Goal: Information Seeking & Learning: Learn about a topic

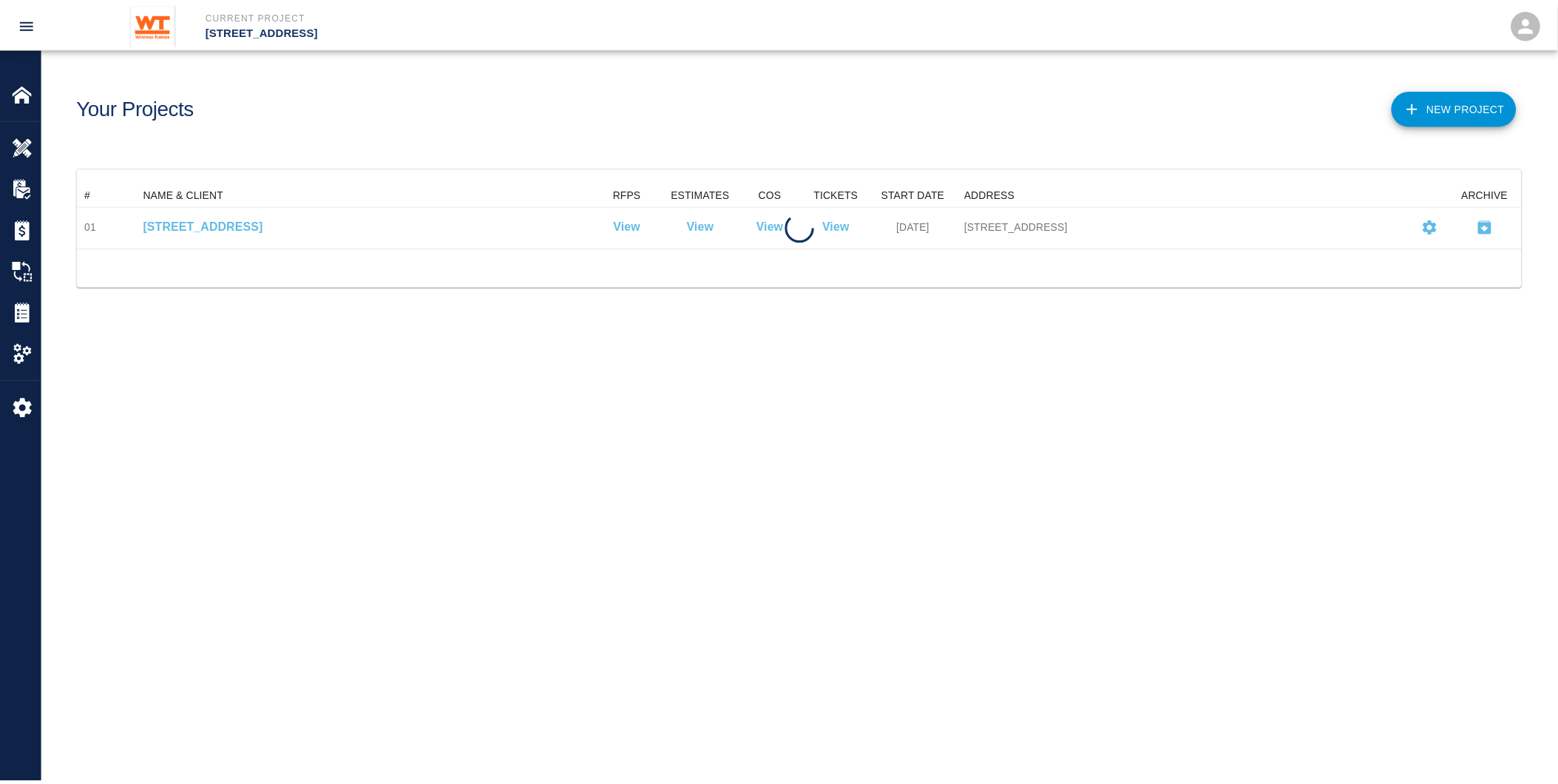
scroll to position [53, 1445]
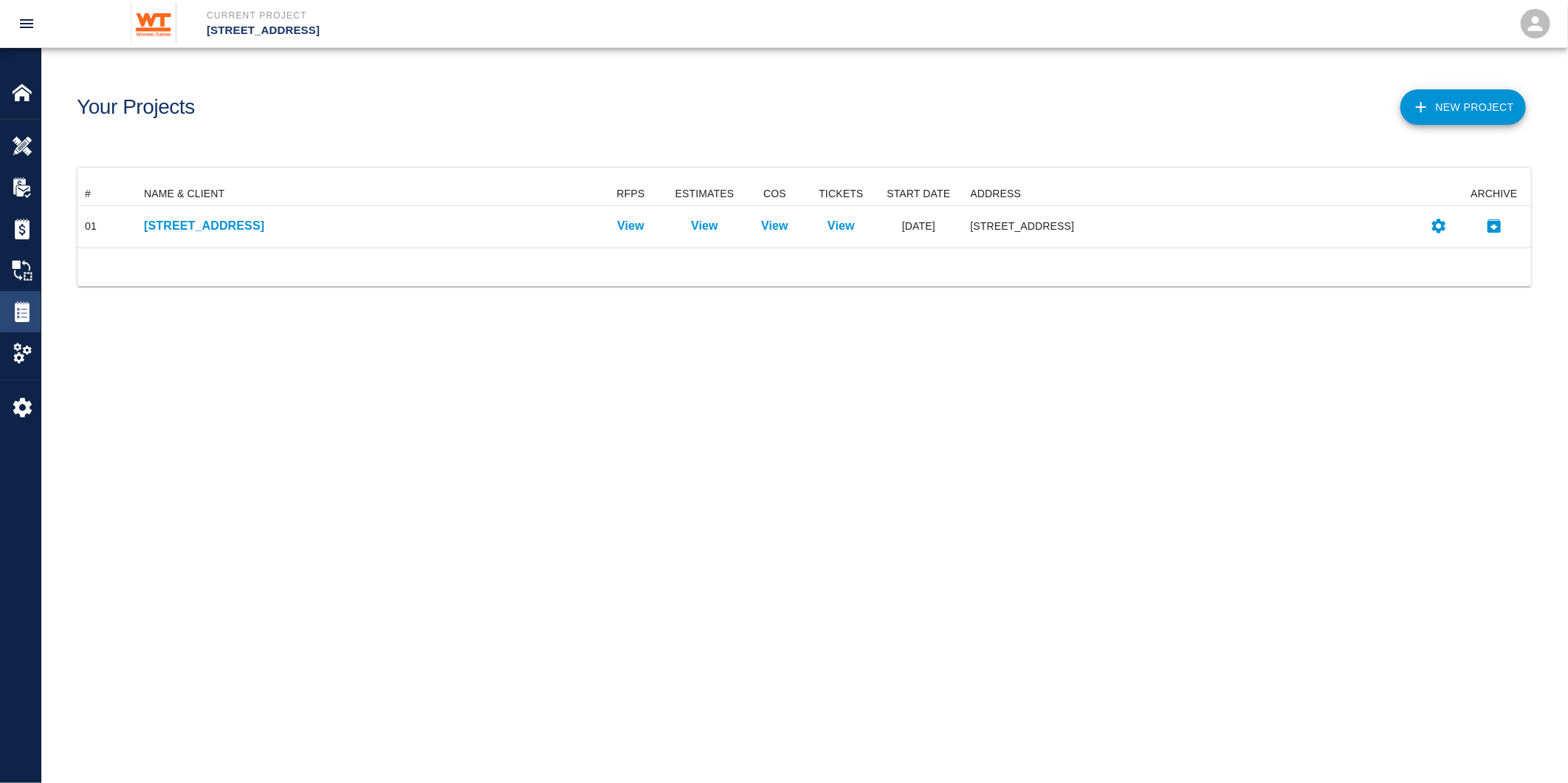
click at [27, 307] on img at bounding box center [22, 312] width 20 height 20
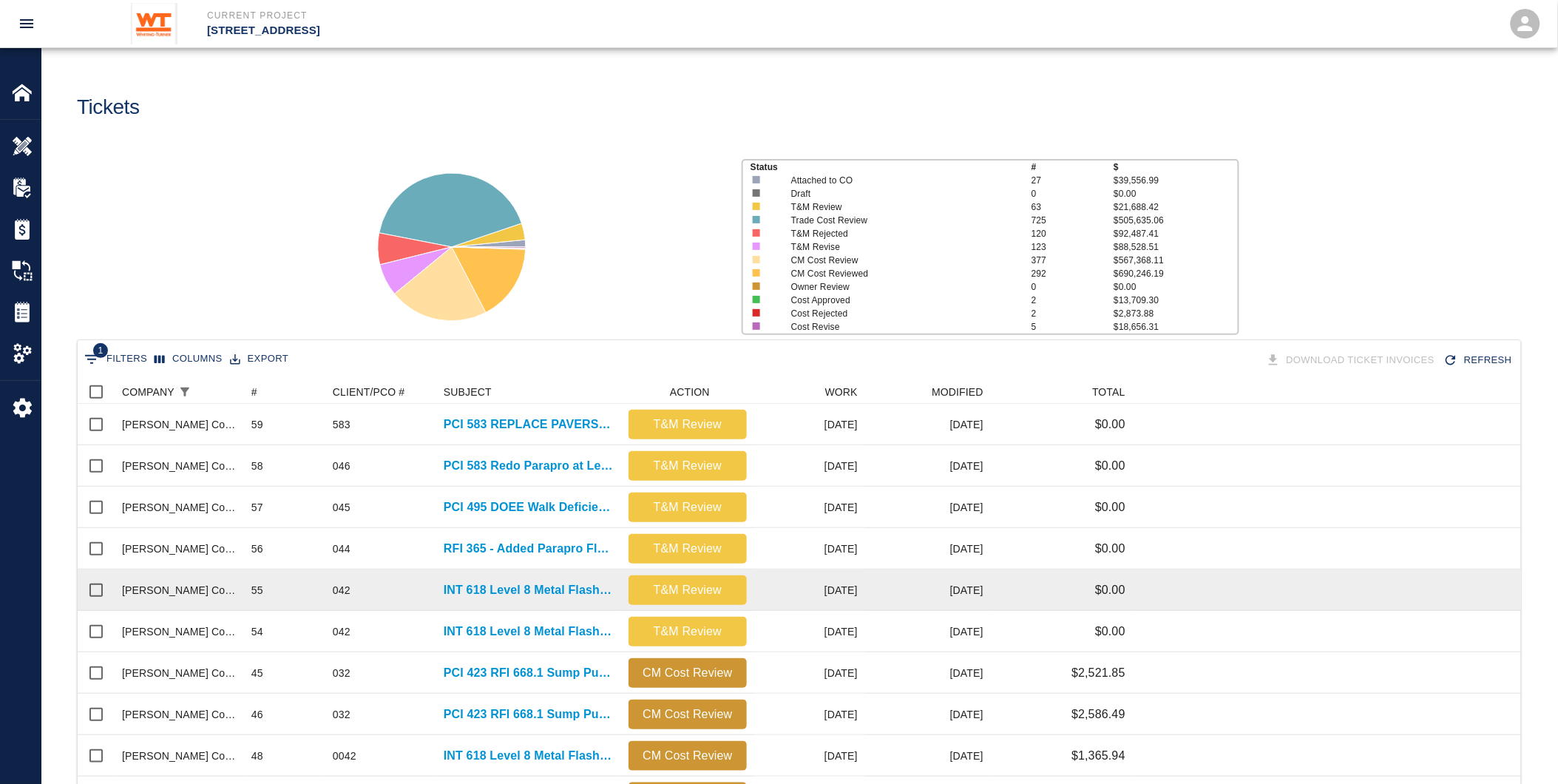
scroll to position [82, 0]
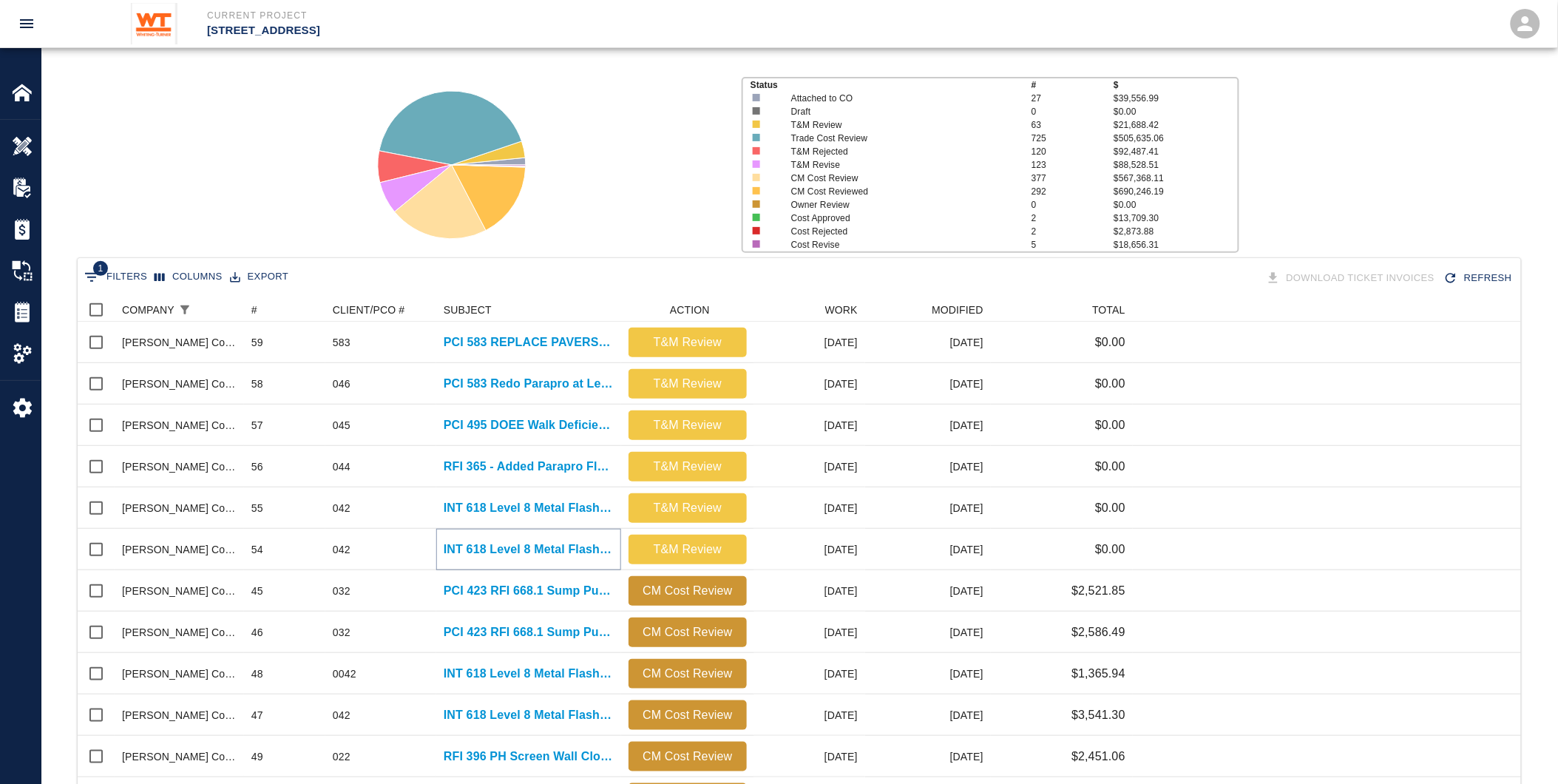
click at [545, 551] on p "INT 618 Level 8 Metal Flashings Rework" at bounding box center [529, 549] width 170 height 18
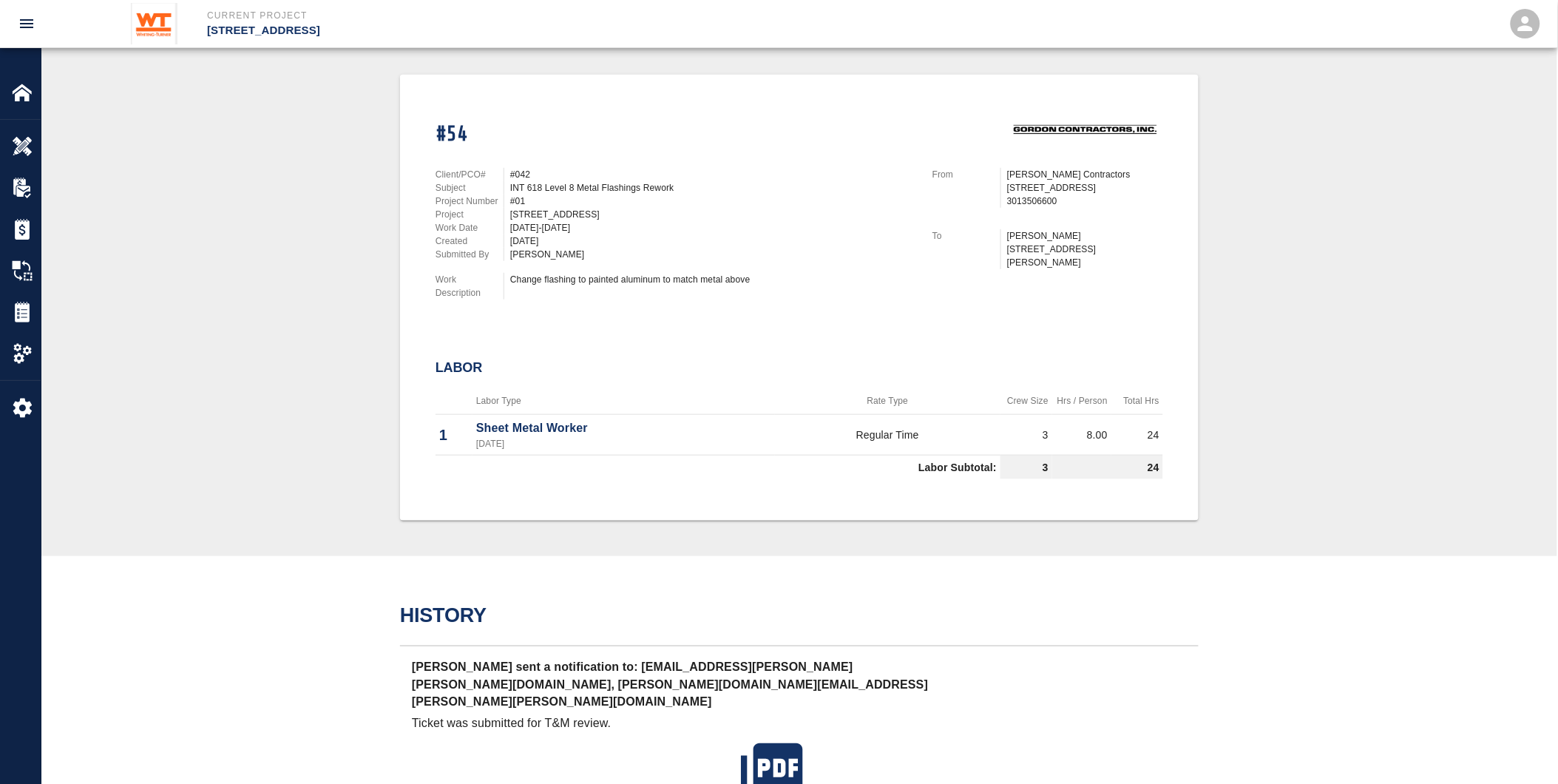
scroll to position [336, 0]
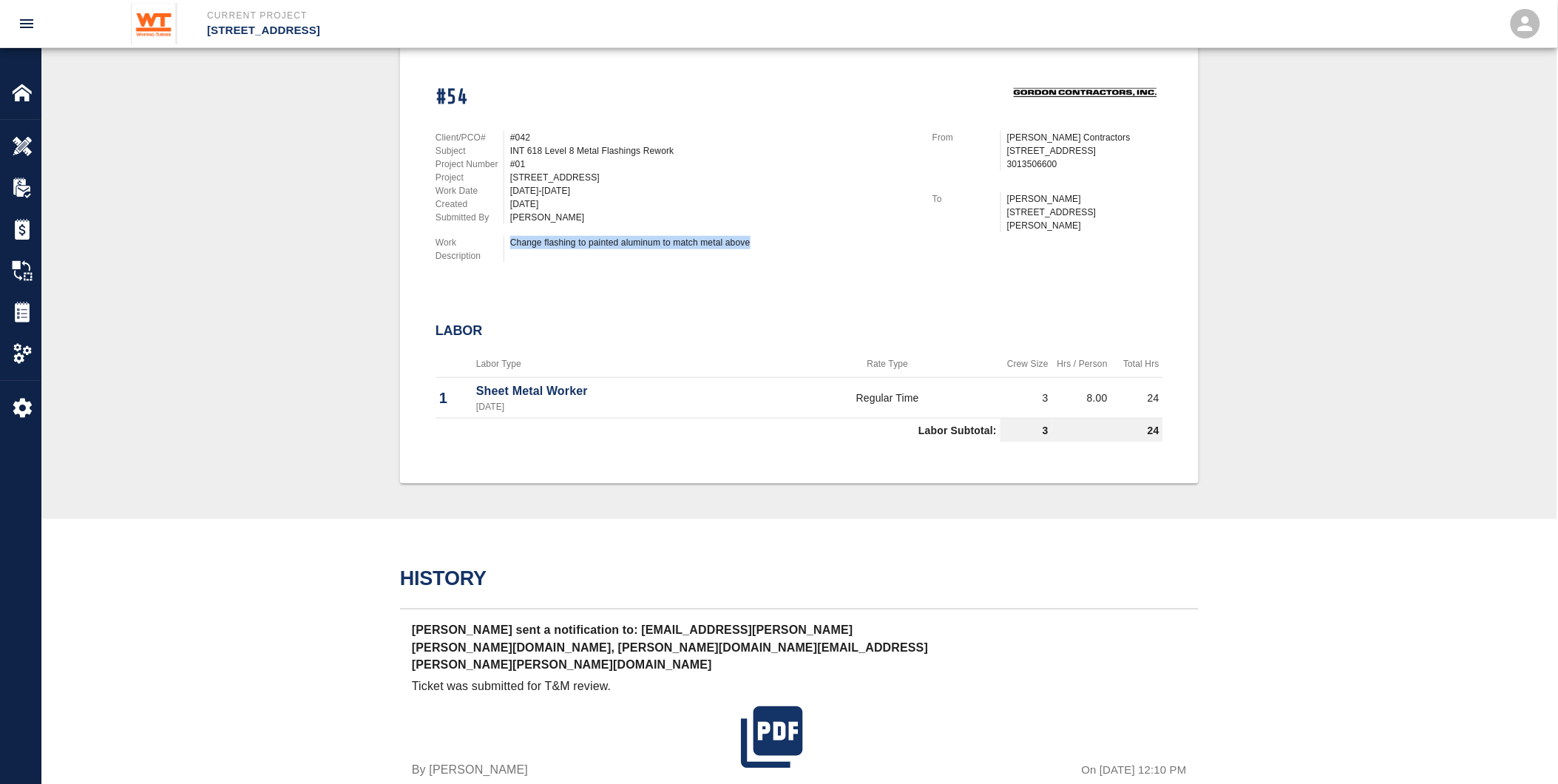
drag, startPoint x: 509, startPoint y: 234, endPoint x: 859, endPoint y: 250, distance: 350.4
click at [859, 250] on div "Change flashing to painted aluminum to match metal above" at bounding box center [709, 249] width 411 height 27
drag, startPoint x: 859, startPoint y: 250, endPoint x: 603, endPoint y: 294, distance: 259.8
click at [798, 312] on div "Labor" at bounding box center [799, 331] width 727 height 40
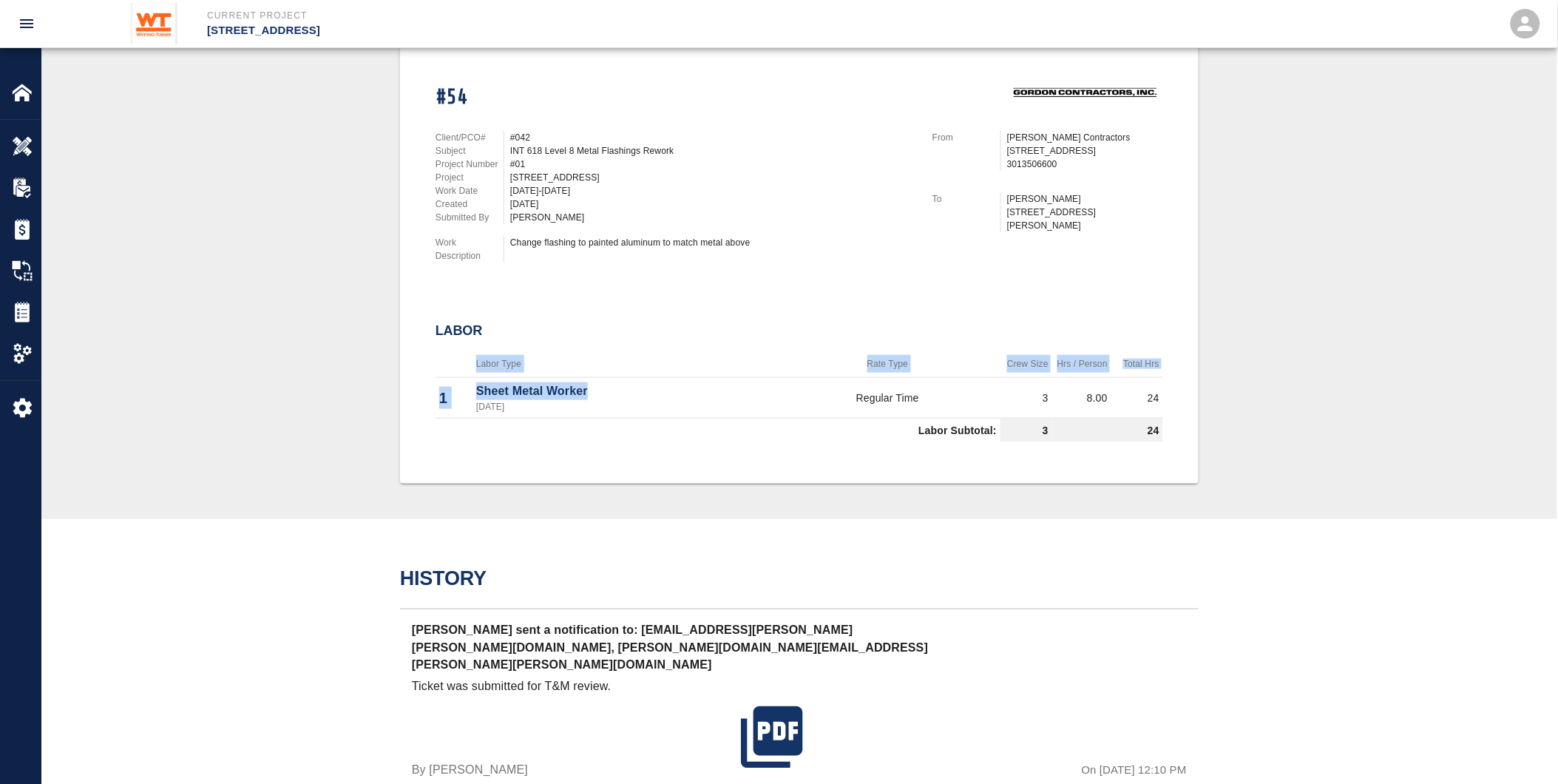
drag, startPoint x: 594, startPoint y: 378, endPoint x: 348, endPoint y: 364, distance: 246.4
click at [348, 364] on div "#54 Client/PCO# #042 Subject INT 618 Level 8 Metal Flashings Rework Project Num…" at bounding box center [800, 261] width 1445 height 446
click at [592, 285] on div "#54 Client/PCO# #042 Subject INT 618 Level 8 Metal Flashings Rework Project Num…" at bounding box center [799, 251] width 727 height 392
drag, startPoint x: 582, startPoint y: 269, endPoint x: 630, endPoint y: 253, distance: 50.6
click at [585, 269] on div "#54 Client/PCO# #042 Subject INT 618 Level 8 Metal Flashings Rework Project Num…" at bounding box center [799, 251] width 727 height 392
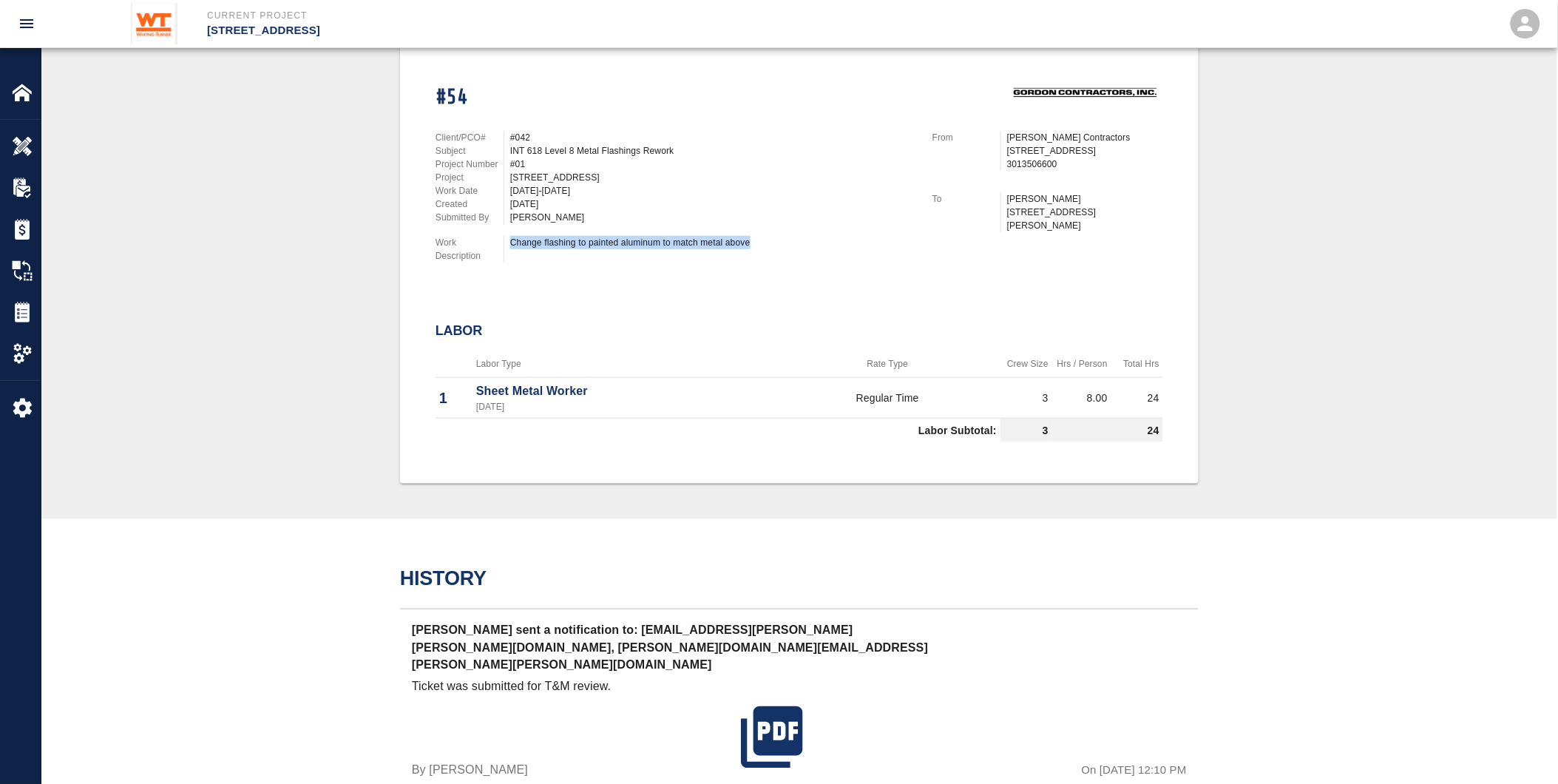
drag, startPoint x: 779, startPoint y: 225, endPoint x: 505, endPoint y: 240, distance: 274.4
click at [505, 240] on div "Client/PCO# #042 Subject INT 618 Level 8 Metal Flashings Rework Project Number …" at bounding box center [666, 194] width 497 height 162
drag, startPoint x: 505, startPoint y: 240, endPoint x: 716, endPoint y: 329, distance: 229.0
click at [716, 329] on div "Labor Labor Type Rate Type Crew Size Hrs / Person Total Hrs 1 Sheet Metal Worke…" at bounding box center [799, 380] width 727 height 138
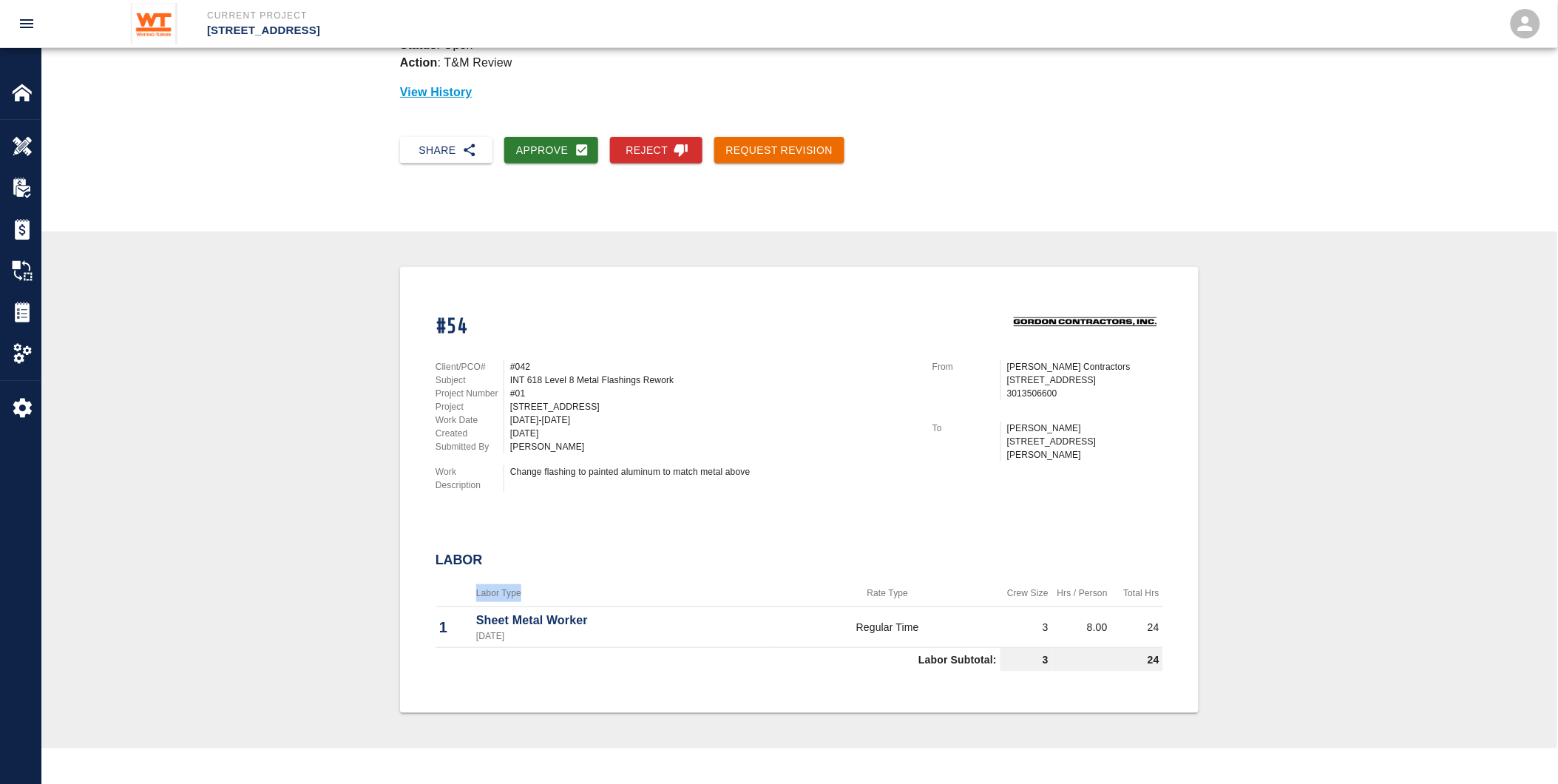
scroll to position [0, 0]
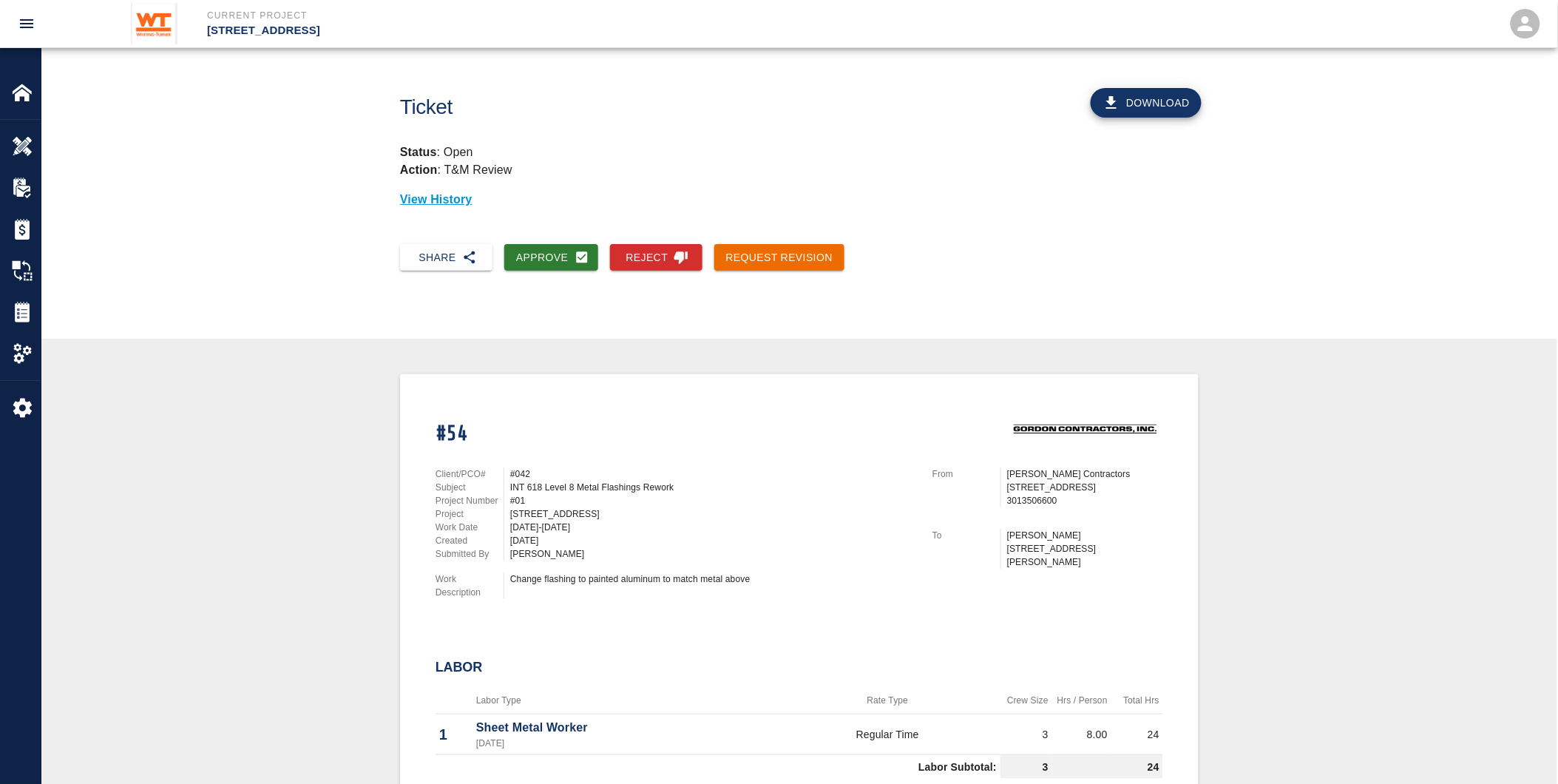
drag, startPoint x: 775, startPoint y: 577, endPoint x: 792, endPoint y: 585, distance: 18.8
click at [780, 579] on div "Change flashing to painted aluminum to match metal above" at bounding box center [712, 578] width 404 height 13
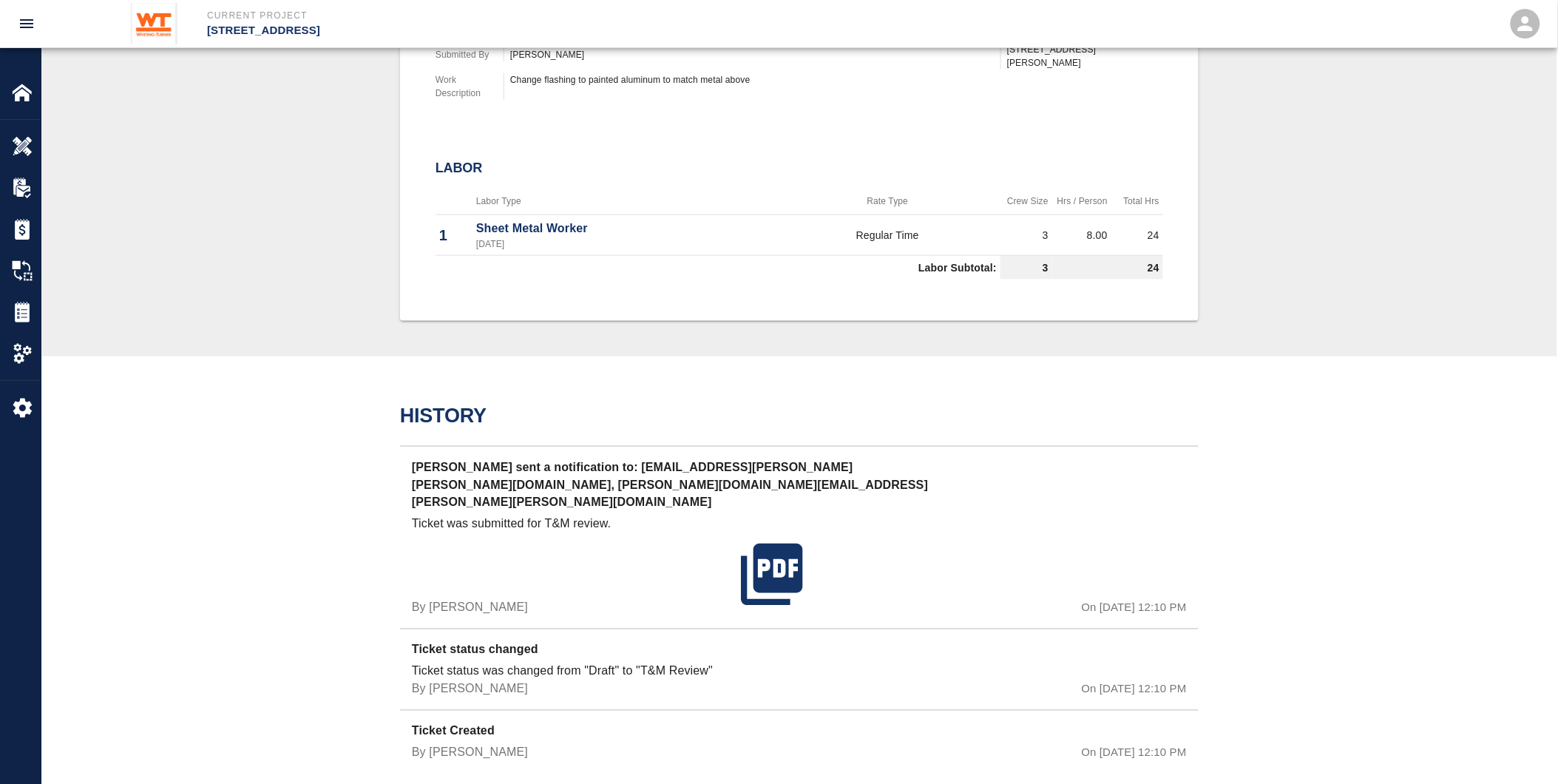
scroll to position [500, 0]
drag, startPoint x: 474, startPoint y: 216, endPoint x: 618, endPoint y: 224, distance: 144.2
click at [618, 224] on td "Sheet Metal Worker [DATE]" at bounding box center [624, 234] width 303 height 41
drag, startPoint x: 618, startPoint y: 224, endPoint x: 604, endPoint y: 281, distance: 58.7
click at [605, 281] on div "#54 Client/PCO# #042 Subject INT 618 Level 8 Metal Flashings Rework Project Num…" at bounding box center [799, 97] width 798 height 446
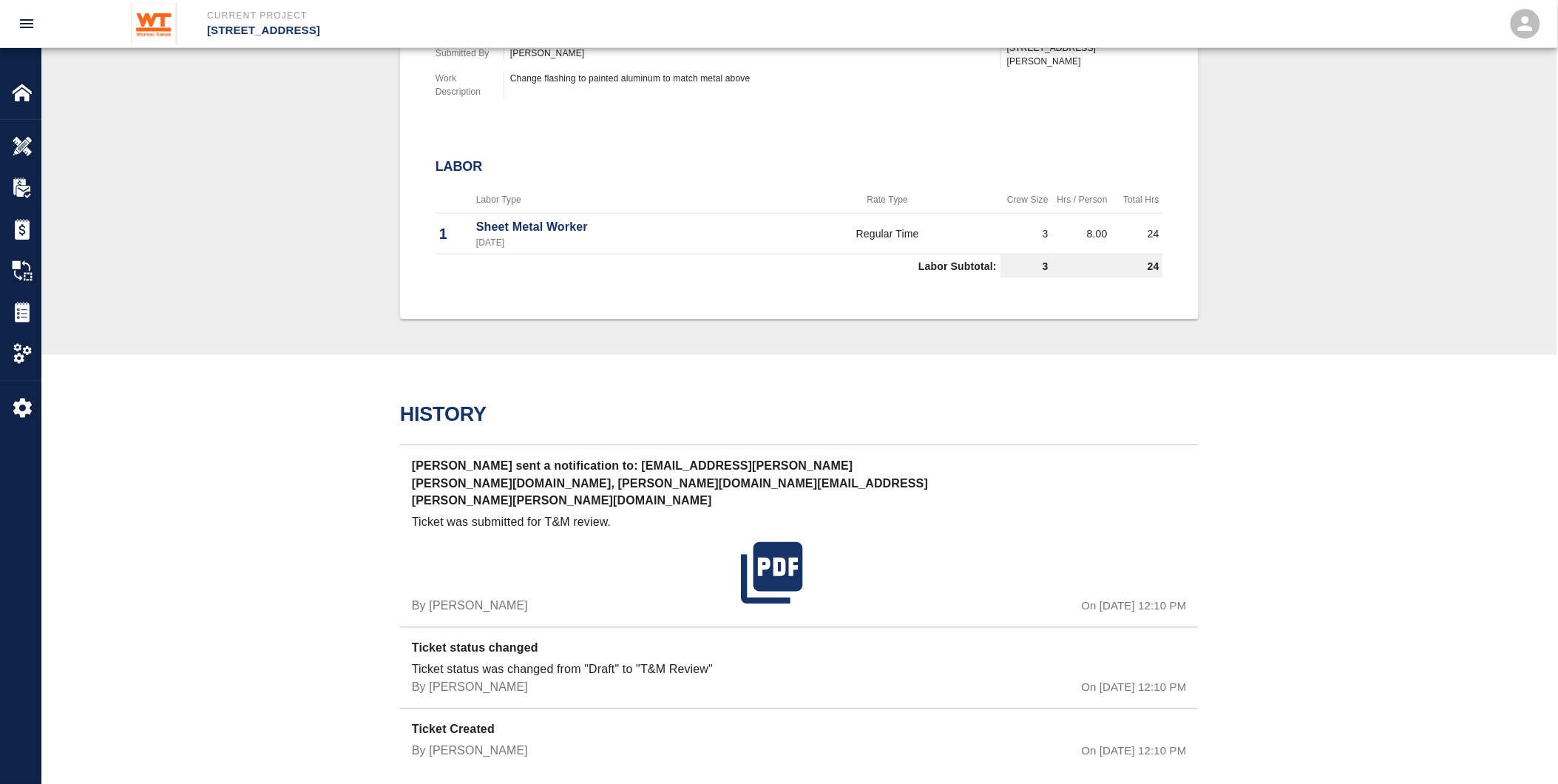
click at [674, 247] on td "Sheet Metal Worker [DATE]" at bounding box center [624, 234] width 303 height 41
drag, startPoint x: 741, startPoint y: 220, endPoint x: 433, endPoint y: 196, distance: 308.9
click at [433, 196] on div "#54 Client/PCO# #042 Subject INT 618 Level 8 Metal Flashings Rework Project Num…" at bounding box center [799, 97] width 798 height 446
click at [848, 150] on div "Labor" at bounding box center [799, 167] width 727 height 40
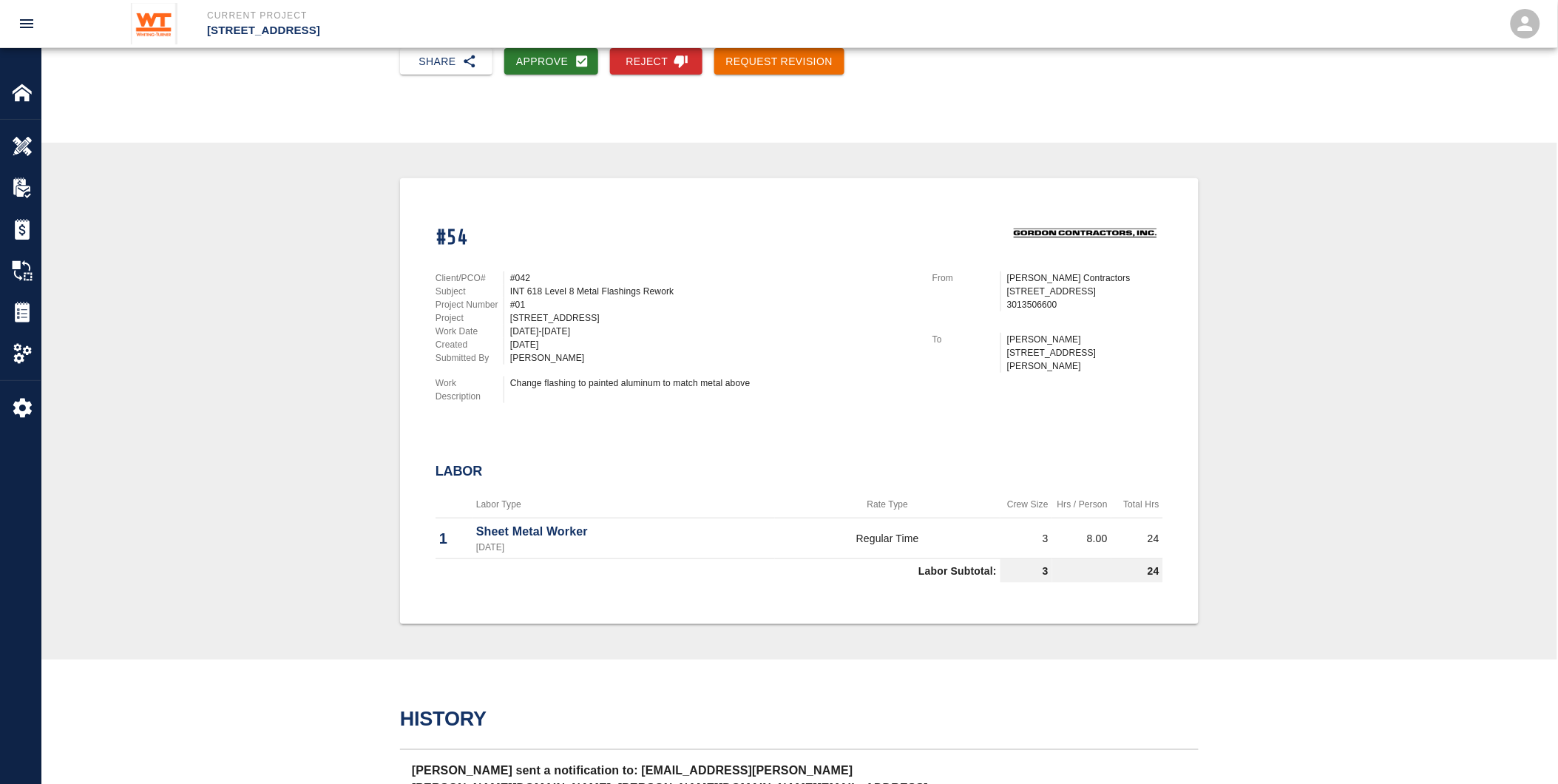
scroll to position [173, 0]
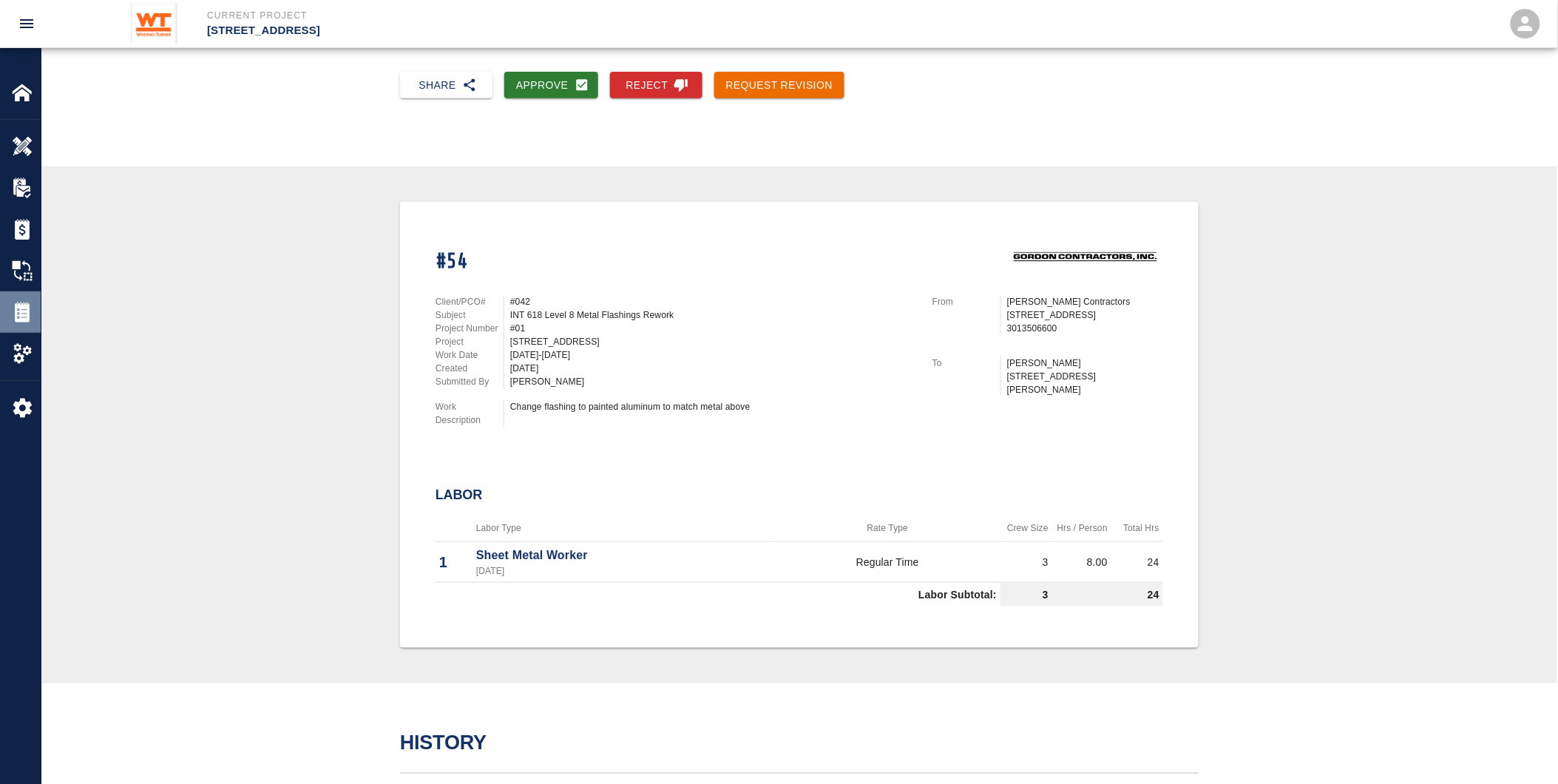
click at [24, 311] on img at bounding box center [22, 312] width 20 height 20
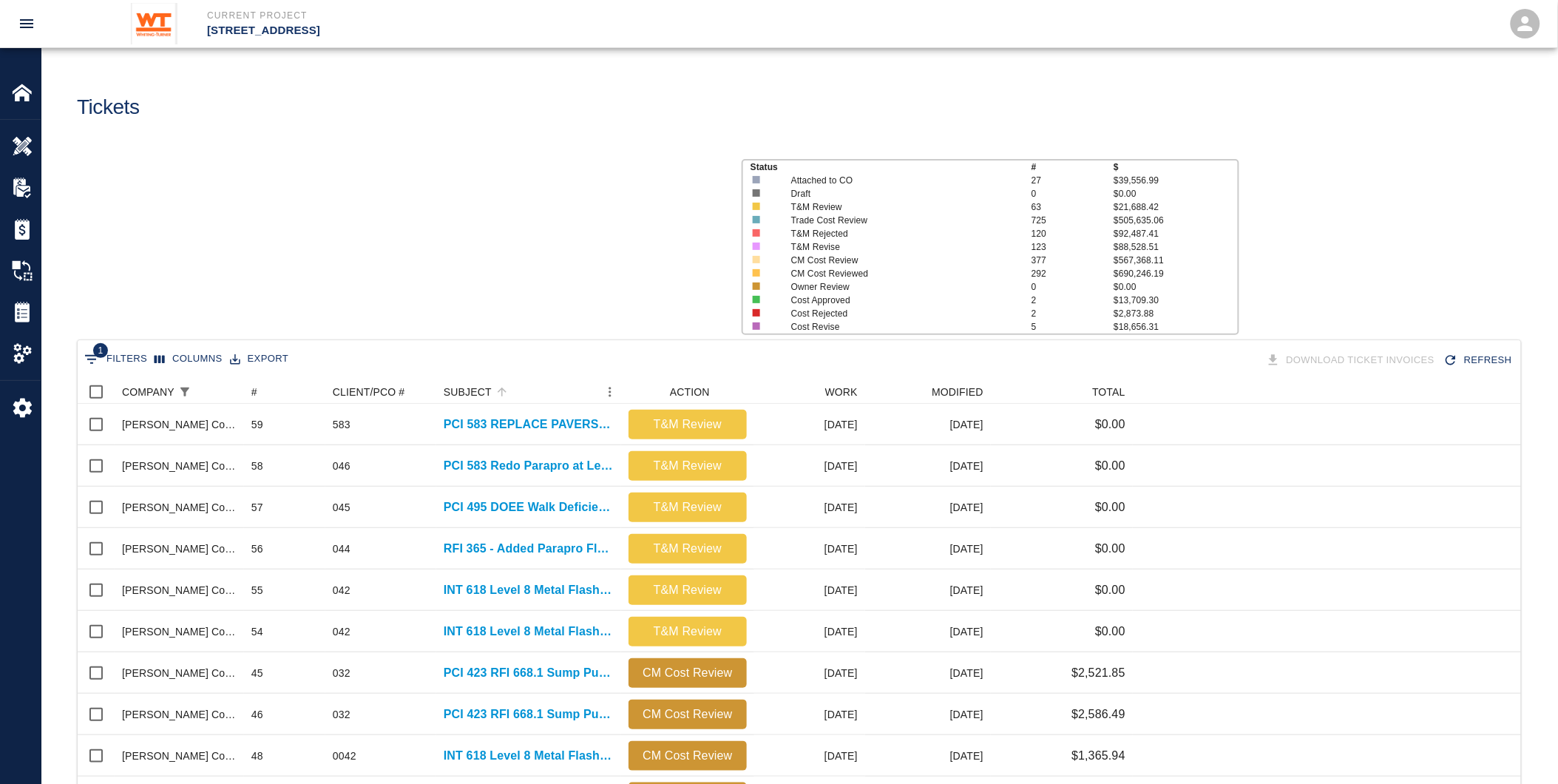
scroll to position [839, 1432]
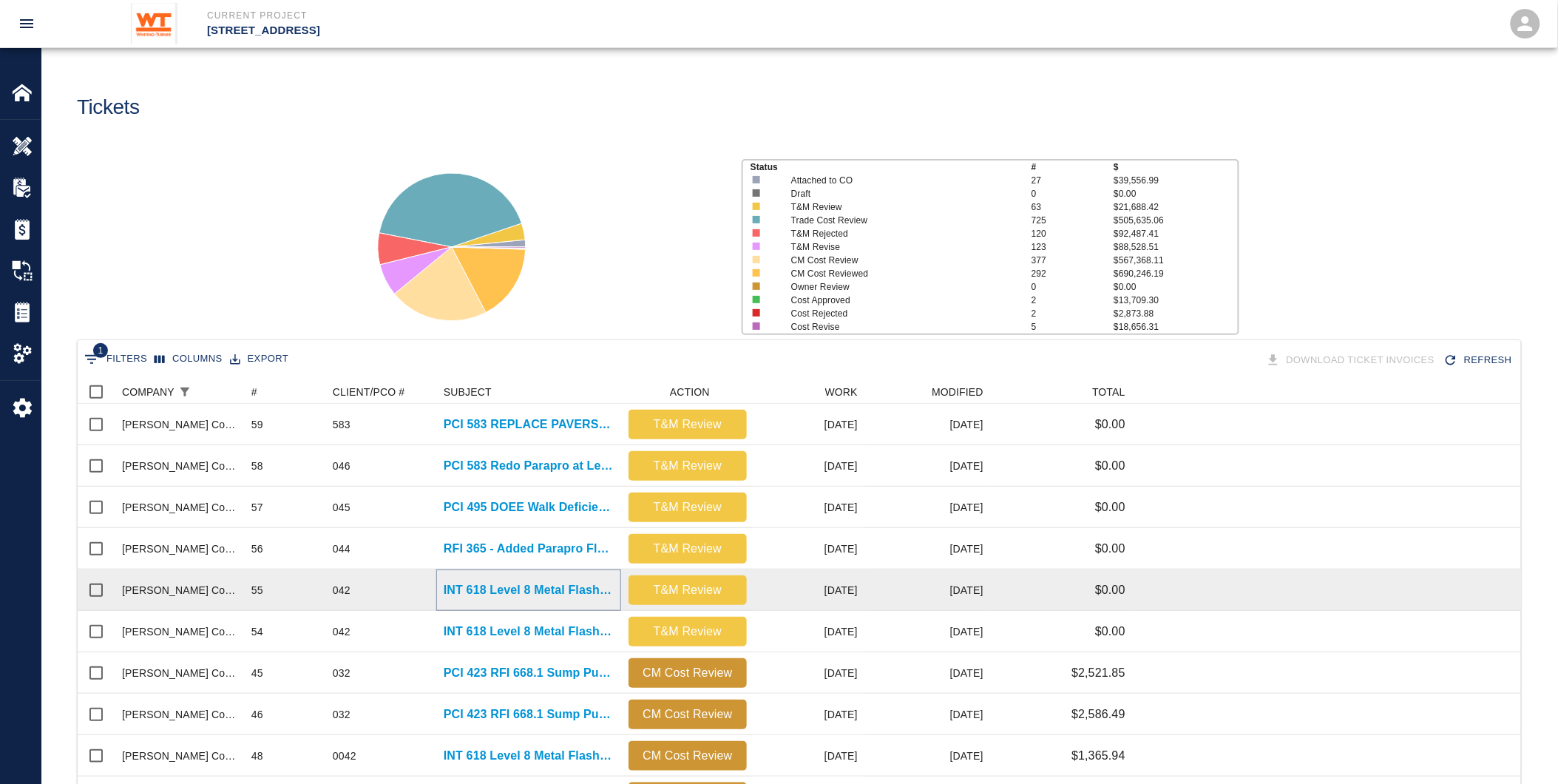
click at [496, 585] on p "INT 618 Level 8 Metal Flashings Rework" at bounding box center [529, 590] width 170 height 18
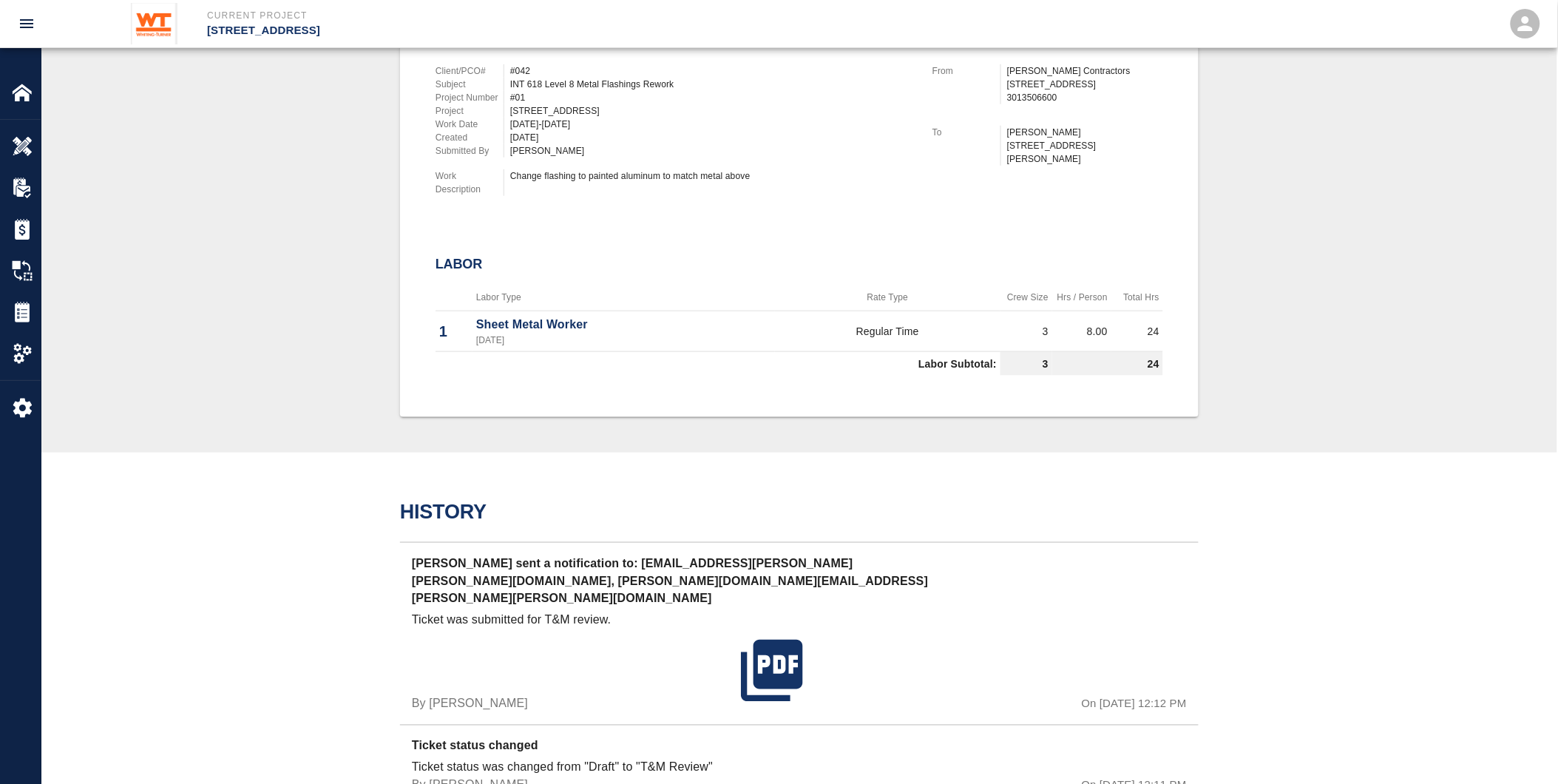
scroll to position [411, 0]
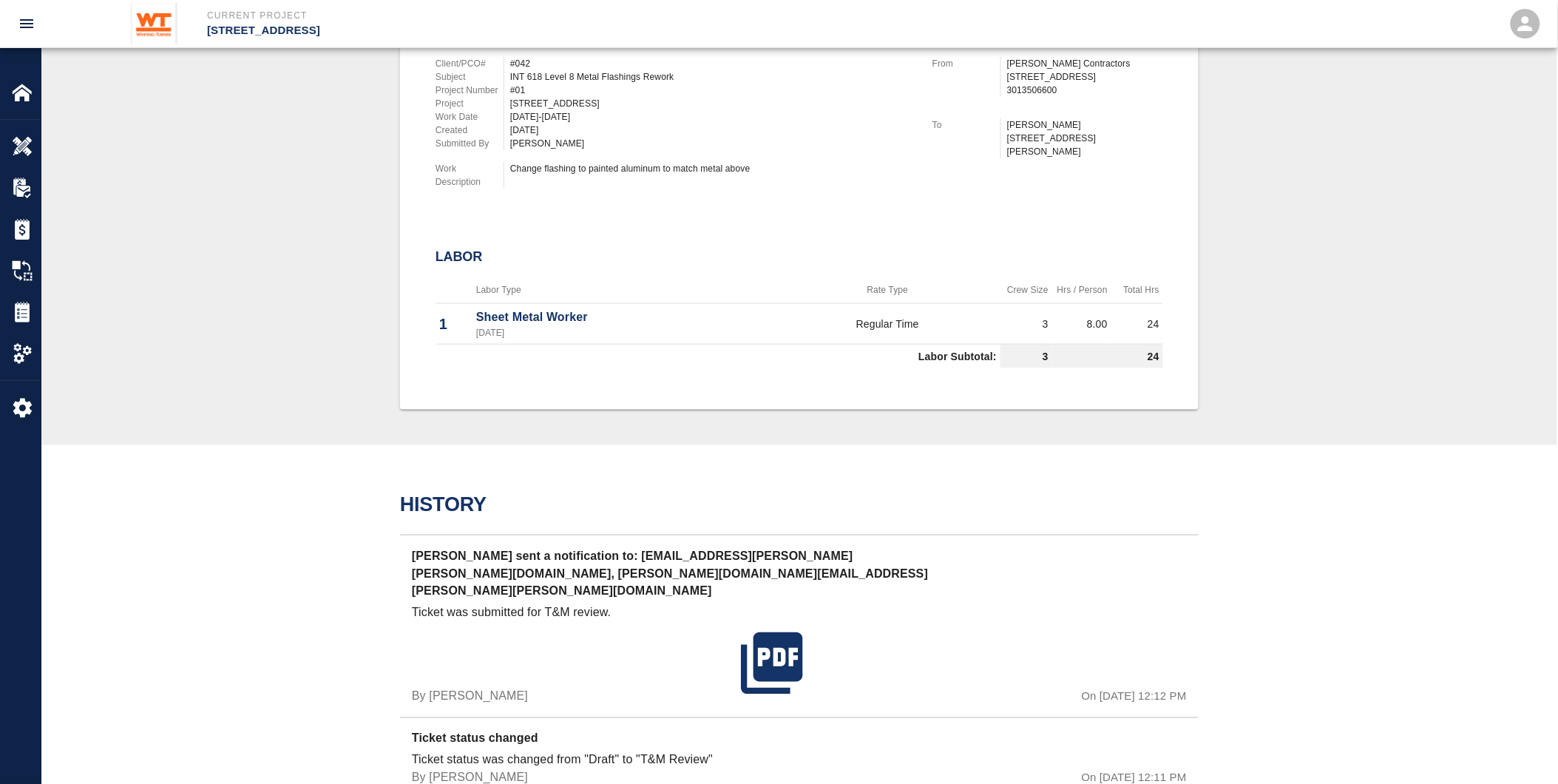
click at [594, 344] on td "Labor Subtotal:" at bounding box center [718, 356] width 565 height 24
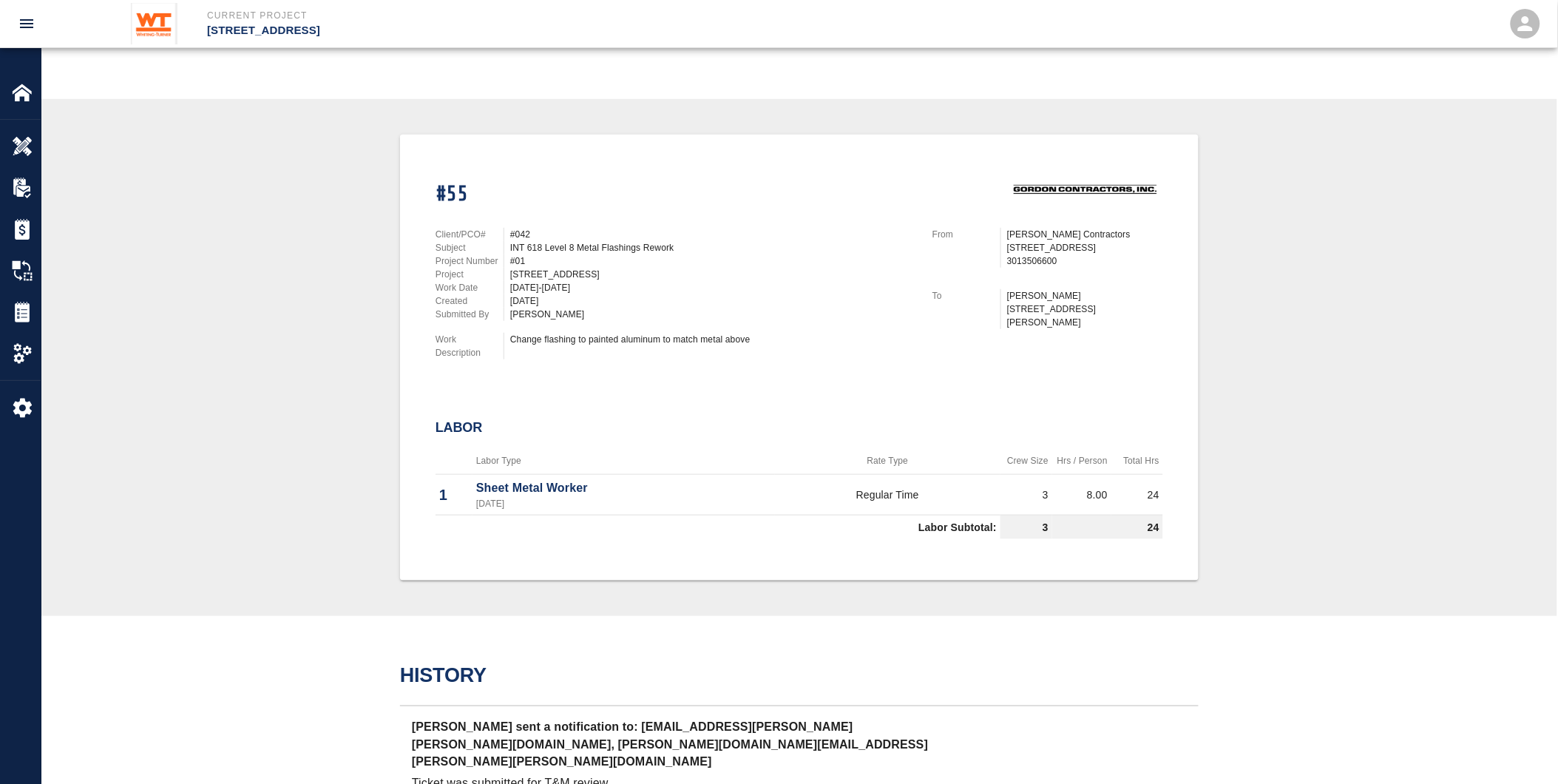
scroll to position [246, 0]
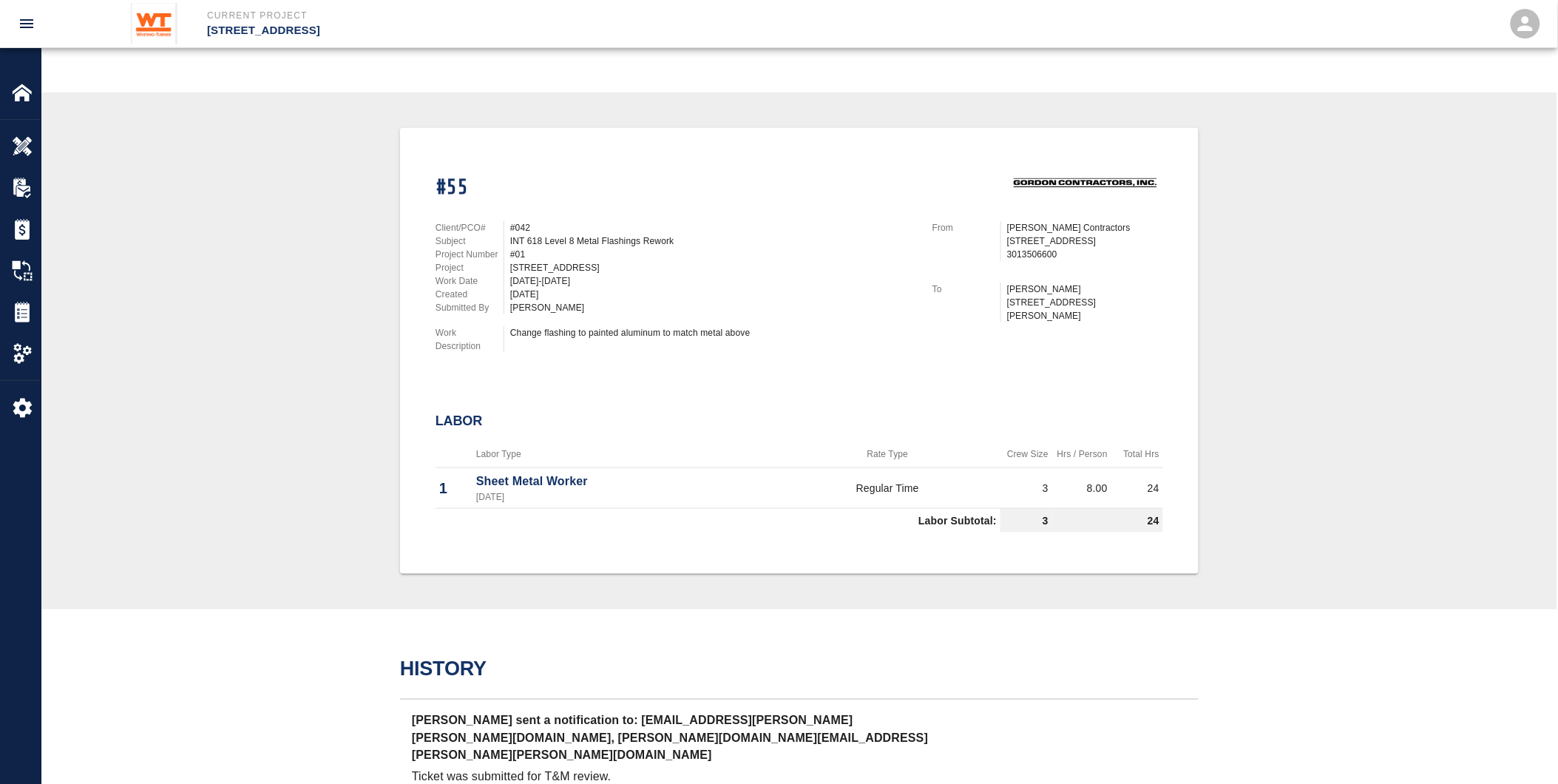
click at [614, 402] on div "Labor" at bounding box center [799, 422] width 727 height 40
drag, startPoint x: 604, startPoint y: 478, endPoint x: 441, endPoint y: 456, distance: 164.5
click at [441, 456] on table "Labor Type Rate Type Crew Size Hrs / Person Total Hrs 1 Sheet Metal Worker [DAT…" at bounding box center [799, 486] width 727 height 91
drag, startPoint x: 441, startPoint y: 456, endPoint x: 434, endPoint y: 440, distance: 17.5
click at [434, 440] on div "#55 Client/PCO# #042 Subject INT 618 Level 8 Metal Flashings Rework Project Num…" at bounding box center [799, 351] width 798 height 446
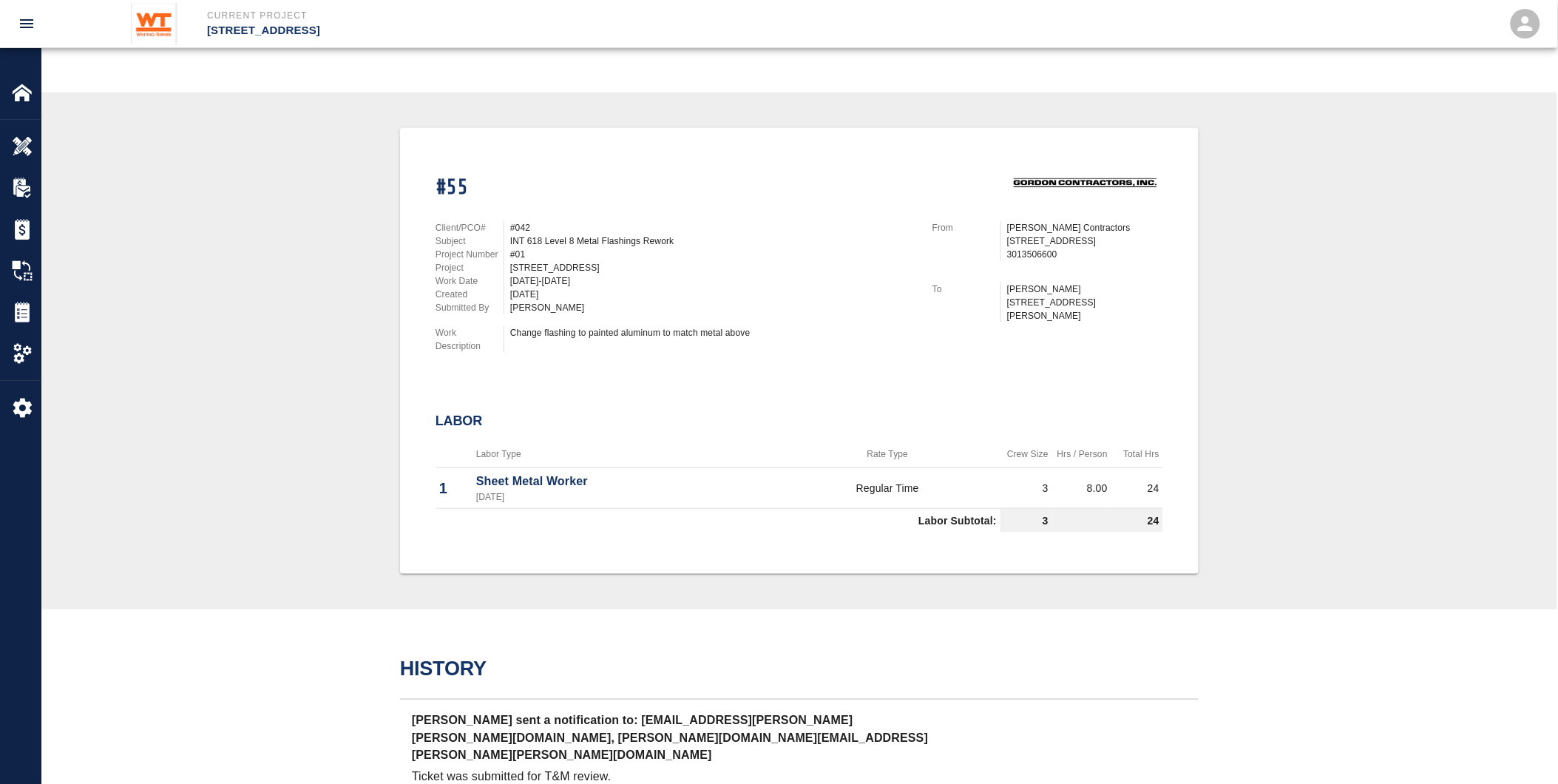
click at [500, 456] on th "Labor Type" at bounding box center [624, 454] width 303 height 28
drag, startPoint x: 478, startPoint y: 441, endPoint x: 593, endPoint y: 498, distance: 128.4
click at [593, 498] on table "Labor Type Rate Type Crew Size Hrs / Person Total Hrs 1 Sheet Metal Worker [DAT…" at bounding box center [799, 486] width 727 height 91
drag, startPoint x: 593, startPoint y: 498, endPoint x: 593, endPoint y: 516, distance: 18.0
click at [593, 516] on td "Labor Subtotal:" at bounding box center [718, 521] width 565 height 24
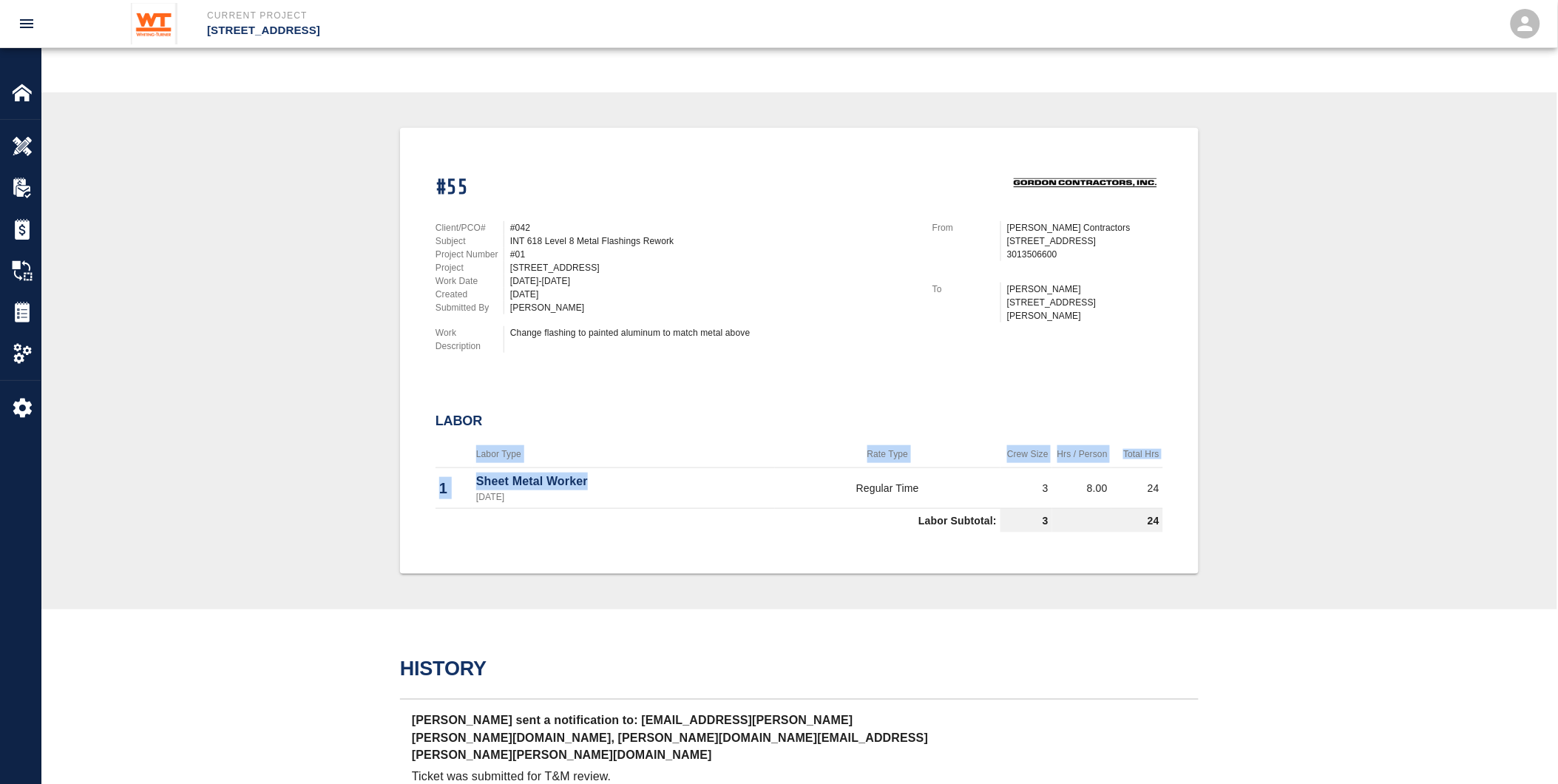
drag, startPoint x: 593, startPoint y: 478, endPoint x: 440, endPoint y: 450, distance: 155.5
click at [440, 450] on table "Labor Type Rate Type Crew Size Hrs / Person Total Hrs 1 Sheet Metal Worker [DAT…" at bounding box center [799, 486] width 727 height 91
drag, startPoint x: 440, startPoint y: 450, endPoint x: 435, endPoint y: 426, distance: 24.5
click at [420, 426] on div "#55 Client/PCO# #042 Subject INT 618 Level 8 Metal Flashings Rework Project Num…" at bounding box center [799, 351] width 798 height 446
click at [757, 370] on div "#55 Client/PCO# #042 Subject INT 618 Level 8 Metal Flashings Rework Project Num…" at bounding box center [799, 342] width 727 height 392
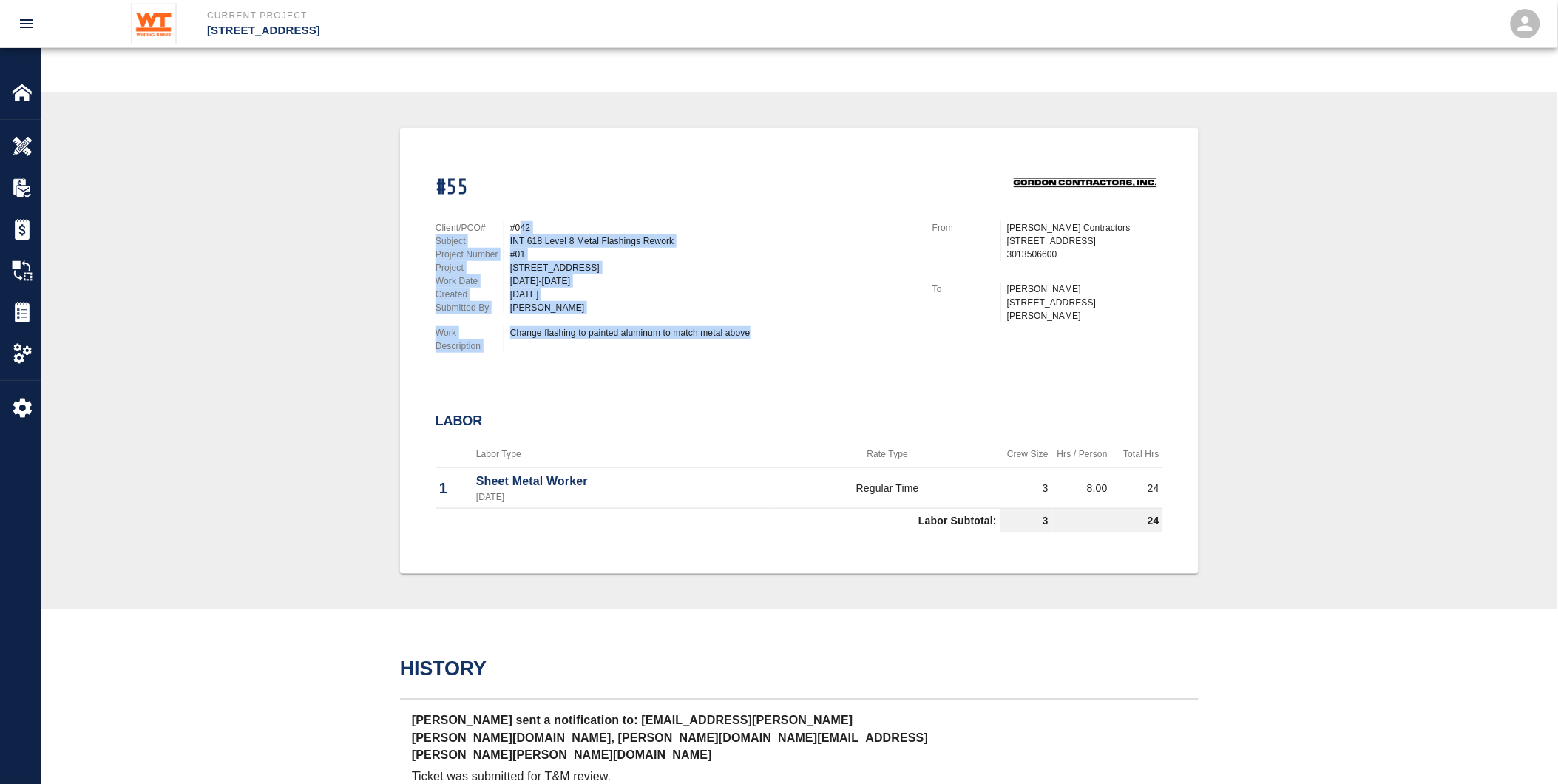
drag, startPoint x: 786, startPoint y: 316, endPoint x: 522, endPoint y: 204, distance: 286.8
click at [522, 204] on div "Client/PCO# #042 Subject INT 618 Level 8 Metal Flashings Rework Project Number …" at bounding box center [666, 284] width 497 height 162
drag, startPoint x: 522, startPoint y: 204, endPoint x: 636, endPoint y: 314, distance: 158.4
click at [684, 336] on div "Change flashing to painted aluminum to match metal above" at bounding box center [709, 340] width 411 height 27
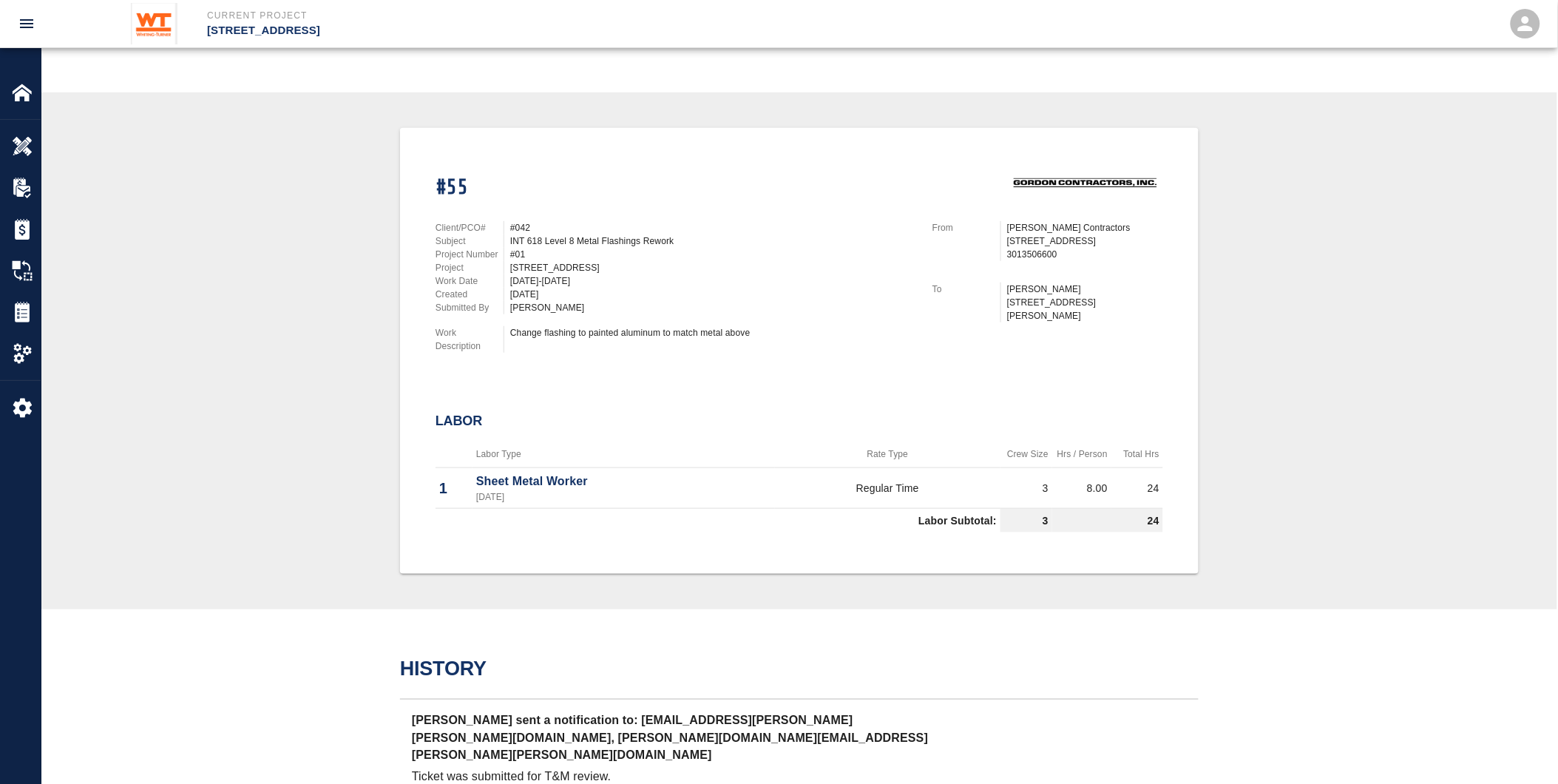
click at [695, 314] on div "Client/PCO# #042 Subject INT 618 Level 8 Metal Flashings Rework Project Number …" at bounding box center [666, 284] width 497 height 162
